Goal: Task Accomplishment & Management: Use online tool/utility

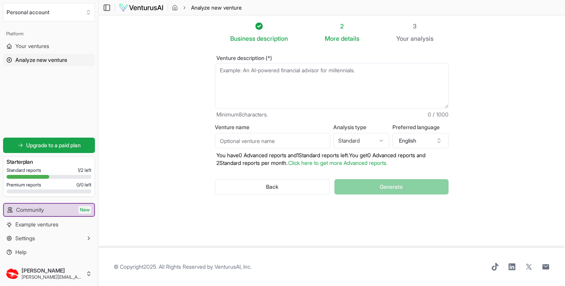
click at [285, 73] on textarea "Venture description (*)" at bounding box center [332, 85] width 234 height 45
paste textarea "As a sideline to this, I want to set up a directory of producers that potential…"
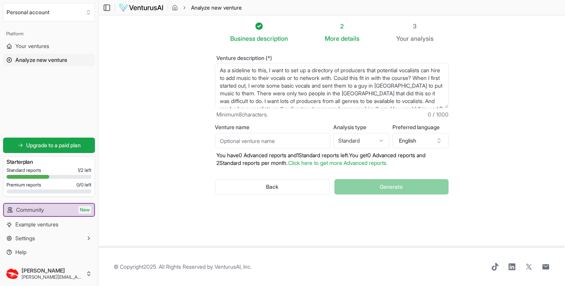
scroll to position [4, 0]
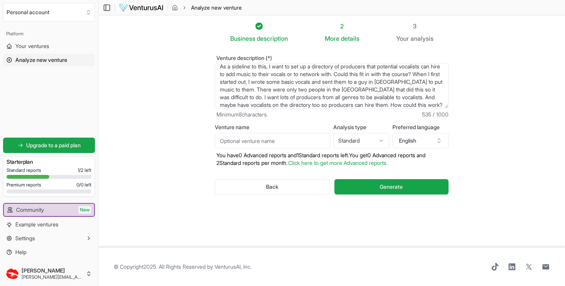
drag, startPoint x: 272, startPoint y: 66, endPoint x: 200, endPoint y: 65, distance: 71.5
click at [200, 65] on section "Business description 2 More details 3 Your analysis Venture description (*) As …" at bounding box center [331, 131] width 466 height 232
type textarea "As a sideline to this, I want to set up a directory of producers that potential…"
click at [108, 9] on icon at bounding box center [107, 7] width 8 height 9
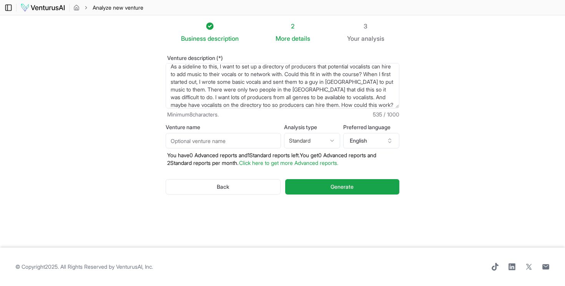
click at [108, 9] on span "Analyze new venture" at bounding box center [118, 8] width 51 height 8
click at [78, 10] on icon "breadcrumb" at bounding box center [76, 8] width 6 height 6
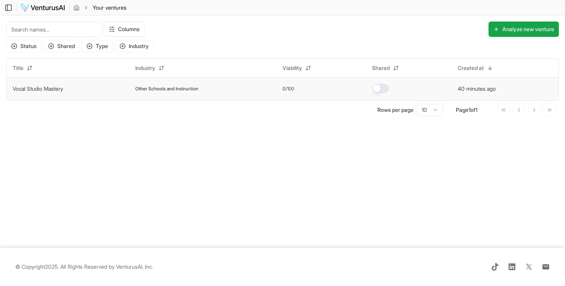
click at [63, 88] on link "Vocal Studio Mastery" at bounding box center [38, 88] width 50 height 7
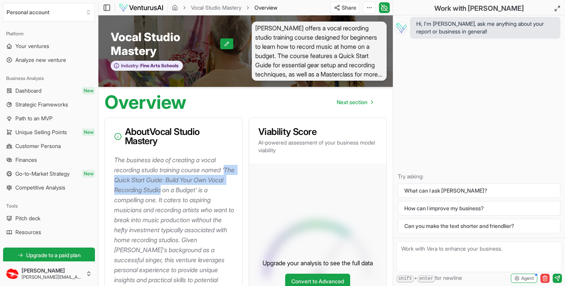
drag, startPoint x: 182, startPoint y: 191, endPoint x: 116, endPoint y: 182, distance: 66.7
click at [116, 182] on p "The business idea of creating a vocal recording studio training course named 'T…" at bounding box center [175, 265] width 122 height 220
copy p "The Quick Start Guide: Build Your Own Vocal Recording Studio"
click at [49, 45] on span "Your ventures" at bounding box center [32, 46] width 34 height 8
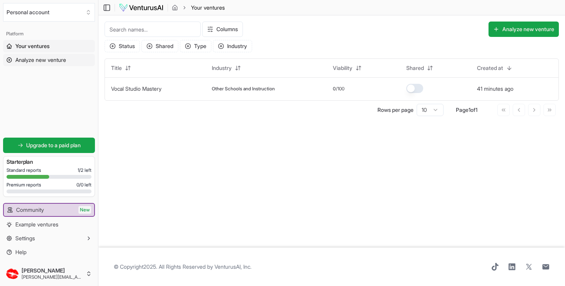
click at [53, 62] on span "Analyze new venture" at bounding box center [40, 60] width 51 height 8
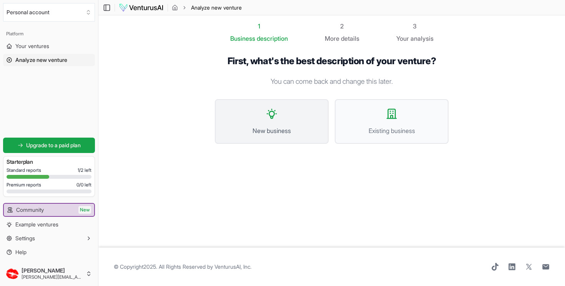
click at [295, 128] on span "New business" at bounding box center [271, 130] width 97 height 9
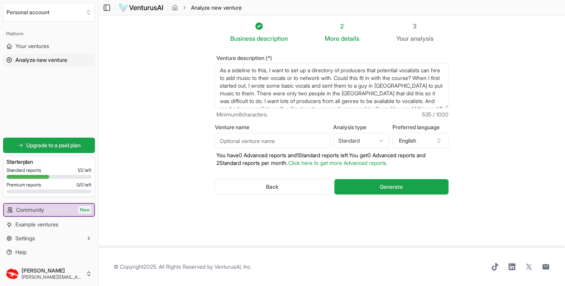
drag, startPoint x: 271, startPoint y: 71, endPoint x: 199, endPoint y: 71, distance: 72.2
click at [199, 71] on section "Business description 2 More details 3 Your analysis Venture description (*) As …" at bounding box center [331, 131] width 466 height 232
click at [297, 78] on textarea "As a sideline to this, I want to set up a directory of producers that potential…" at bounding box center [332, 85] width 234 height 45
click at [431, 86] on textarea "As a sideline to this, I want to set up a directory of producers that potential…" at bounding box center [332, 85] width 234 height 45
click at [298, 93] on textarea "As a sideline to this, I want to set up a directory of producers that potential…" at bounding box center [332, 85] width 234 height 45
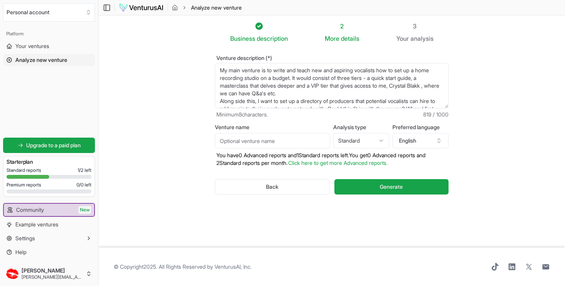
click at [285, 93] on textarea "As a sideline to this, I want to set up a directory of producers that potential…" at bounding box center [332, 85] width 234 height 45
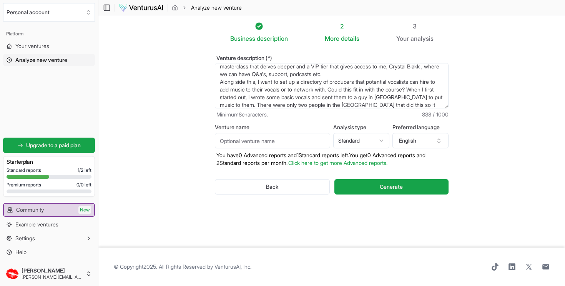
scroll to position [19, 0]
drag, startPoint x: 424, startPoint y: 89, endPoint x: 339, endPoint y: 90, distance: 84.9
click at [339, 90] on textarea "As a sideline to this, I want to set up a directory of producers that potential…" at bounding box center [332, 85] width 234 height 45
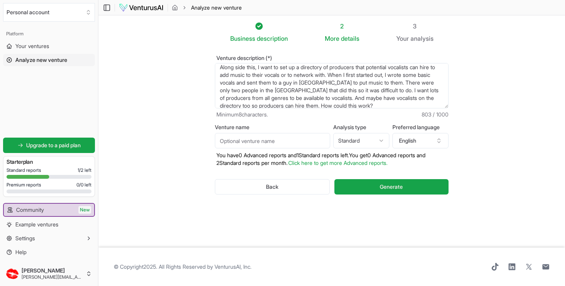
scroll to position [35, 0]
click at [312, 81] on textarea "As a sideline to this, I want to set up a directory of producers that potential…" at bounding box center [332, 85] width 234 height 45
click at [303, 84] on textarea "As a sideline to this, I want to set up a directory of producers that potential…" at bounding box center [332, 85] width 234 height 45
click at [303, 81] on textarea "As a sideline to this, I want to set up a directory of producers that potential…" at bounding box center [332, 85] width 234 height 45
click at [431, 81] on textarea "As a sideline to this, I want to set up a directory of producers that potential…" at bounding box center [332, 85] width 234 height 45
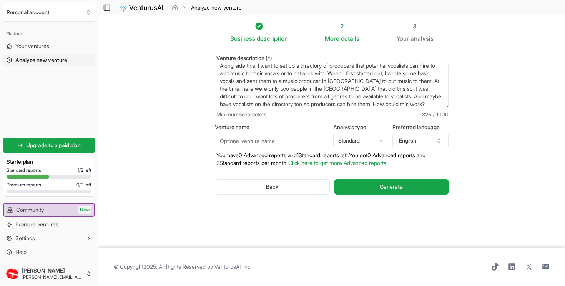
click at [419, 90] on textarea "As a sideline to this, I want to set up a directory of producers that potential…" at bounding box center [332, 85] width 234 height 45
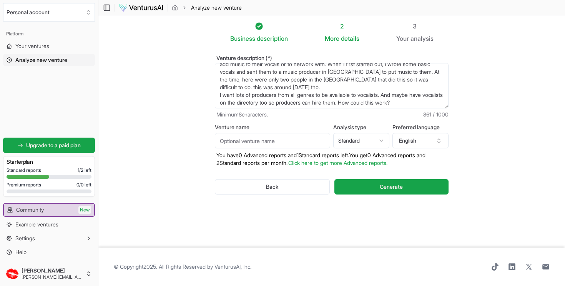
scroll to position [46, 0]
click at [294, 102] on textarea "As a sideline to this, I want to set up a directory of producers that potential…" at bounding box center [332, 85] width 234 height 45
drag, startPoint x: 427, startPoint y: 100, endPoint x: 370, endPoint y: 98, distance: 56.9
click at [370, 98] on textarea "As a sideline to this, I want to set up a directory of producers that potential…" at bounding box center [332, 85] width 234 height 45
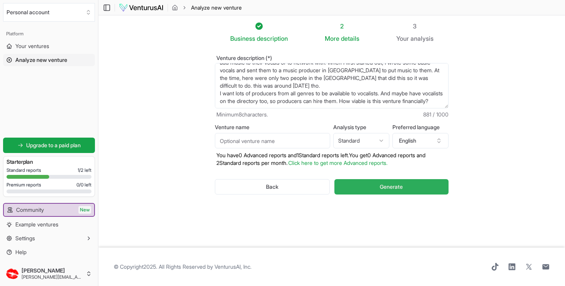
type textarea "My main venture is to write and teach new and aspiring vocalists how to set up …"
click at [434, 187] on button "Generate" at bounding box center [391, 186] width 114 height 15
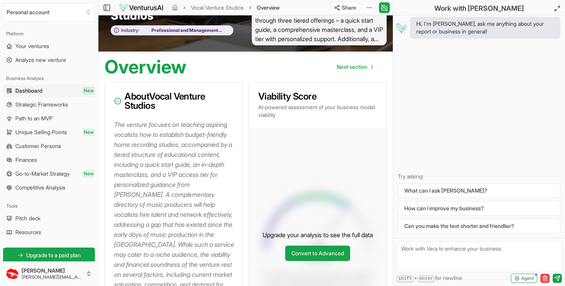
scroll to position [35, 0]
click at [353, 67] on span "Next section" at bounding box center [352, 67] width 31 height 8
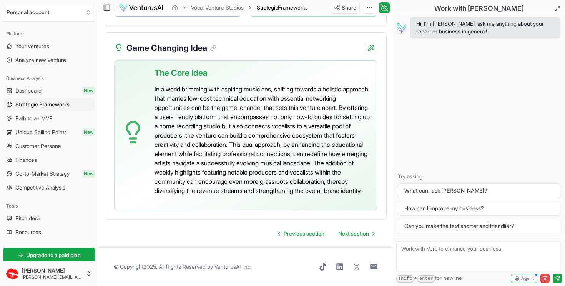
scroll to position [2375, 0]
click at [343, 237] on span "Next section" at bounding box center [353, 234] width 31 height 8
